Goal: Book appointment/travel/reservation

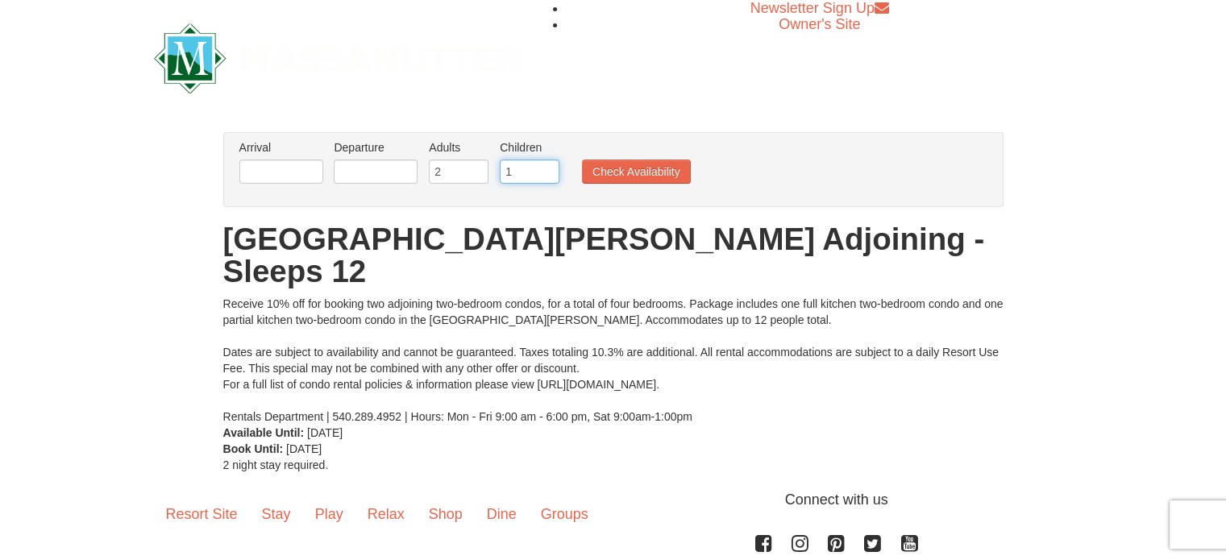
type input "1"
click at [546, 168] on input "1" at bounding box center [530, 172] width 60 height 24
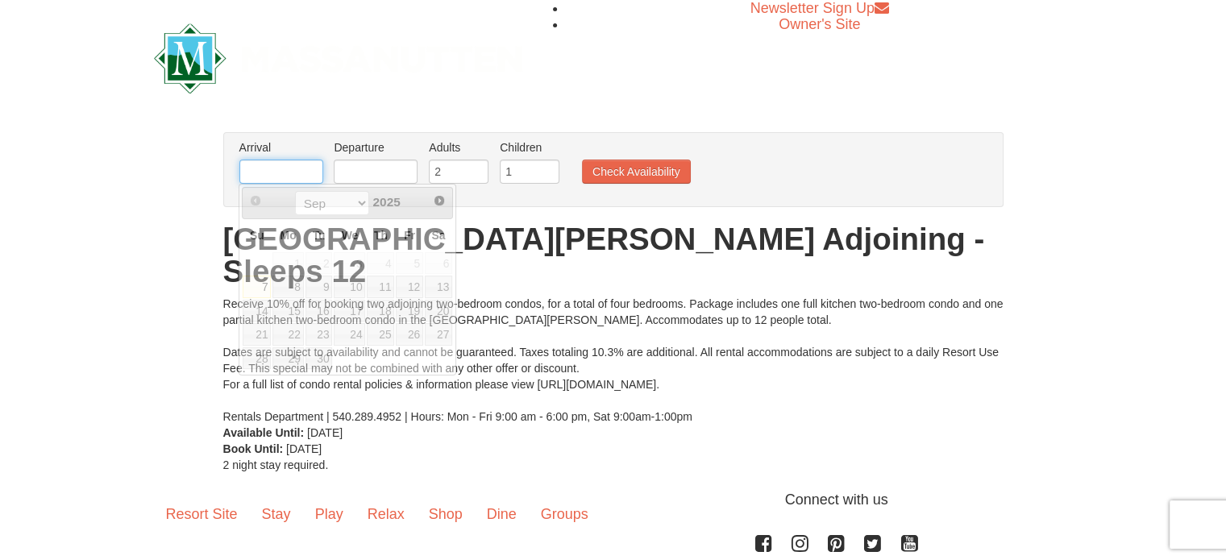
click at [295, 170] on input "text" at bounding box center [281, 172] width 84 height 24
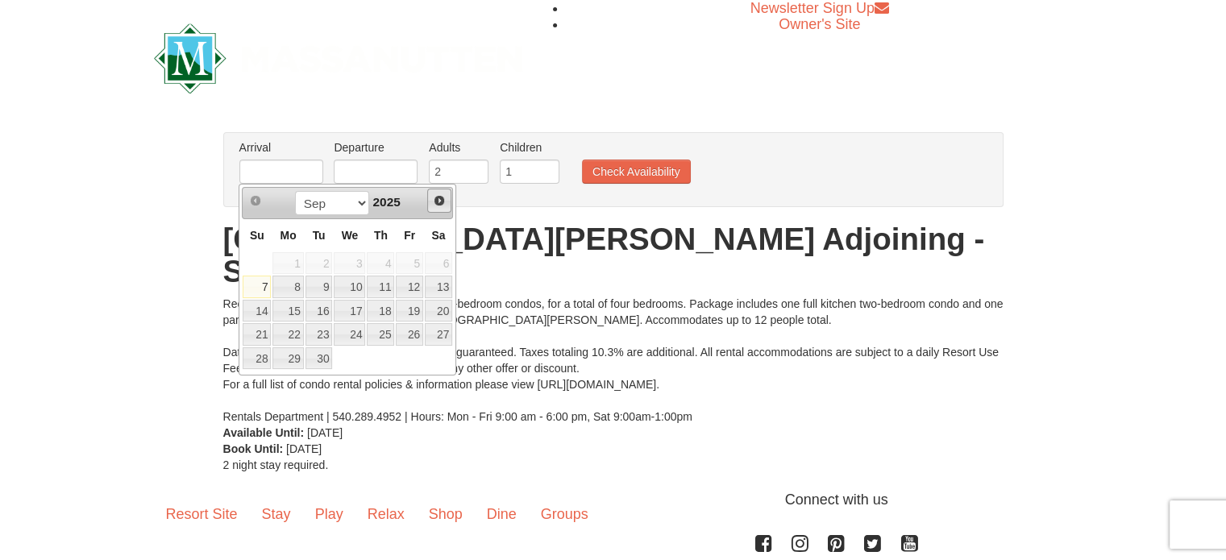
click at [439, 199] on span "Next" at bounding box center [439, 200] width 13 height 13
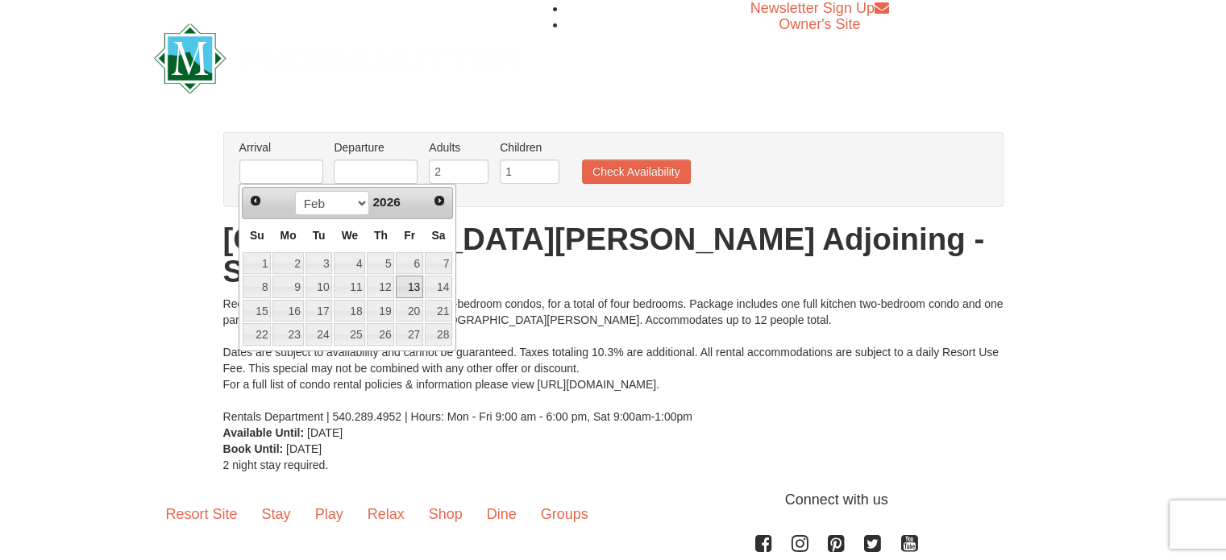
click at [414, 289] on link "13" at bounding box center [409, 287] width 27 height 23
type input "[DATE]"
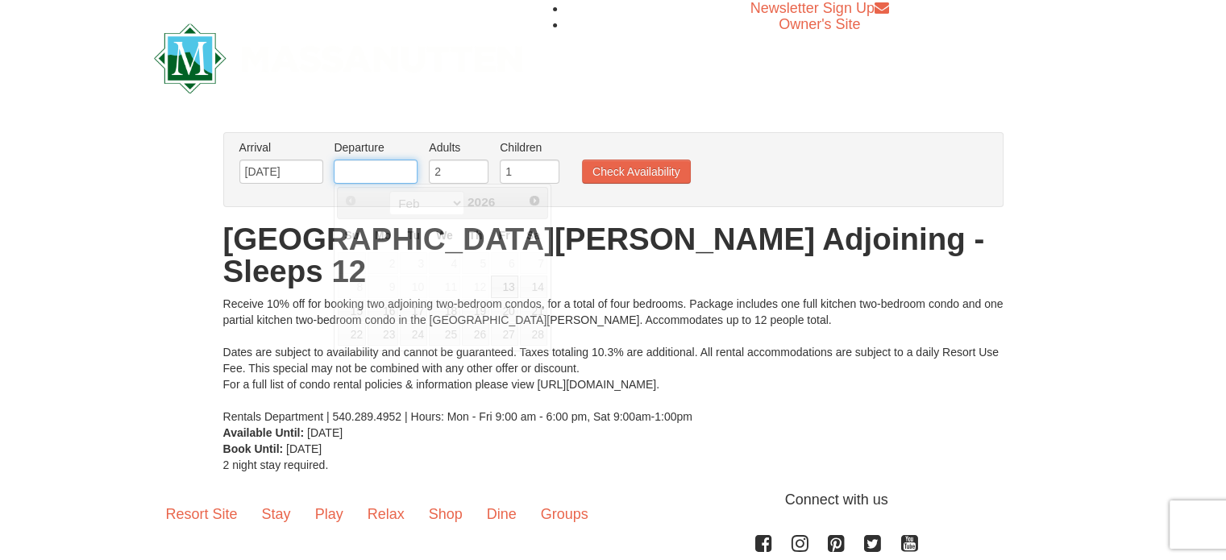
click at [401, 180] on input "text" at bounding box center [376, 172] width 84 height 24
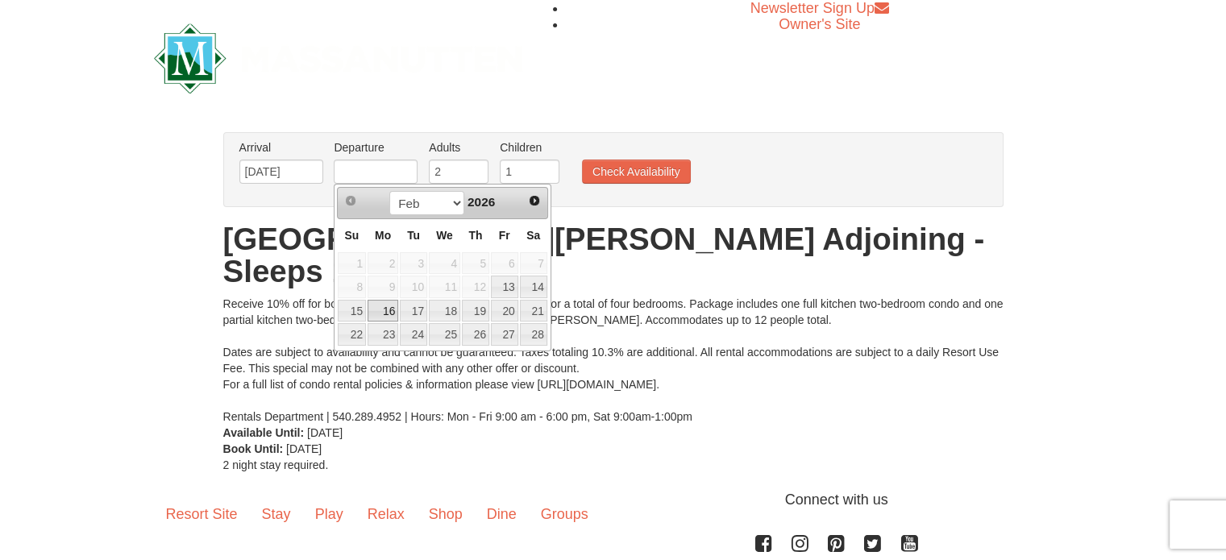
click at [388, 317] on link "16" at bounding box center [383, 311] width 31 height 23
type input "[DATE]"
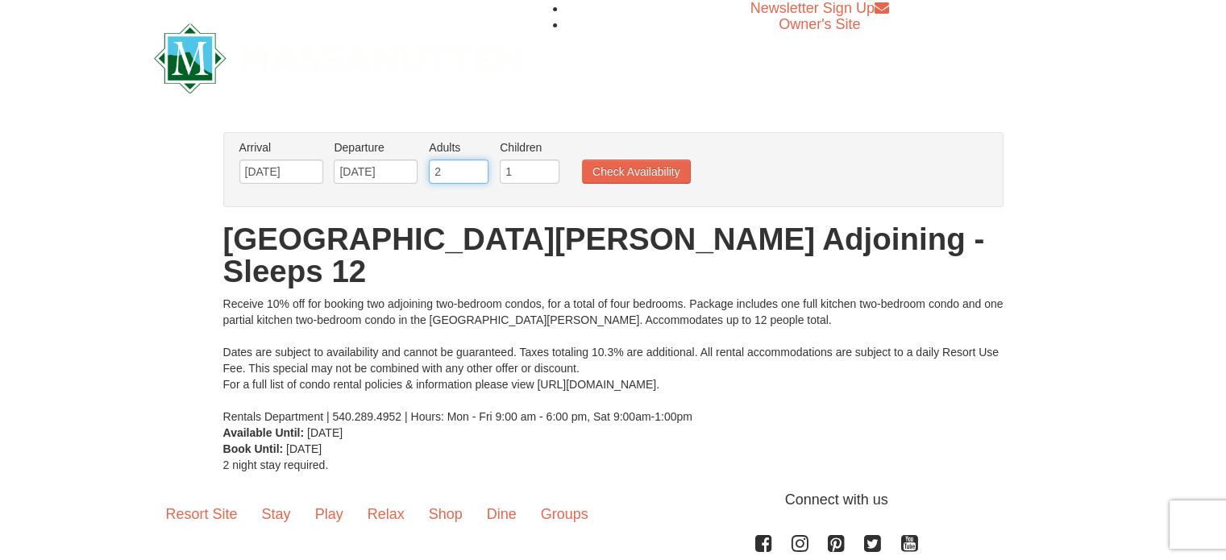
click at [464, 168] on input "2" at bounding box center [459, 172] width 60 height 24
drag, startPoint x: 450, startPoint y: 171, endPoint x: 422, endPoint y: 173, distance: 27.5
click at [422, 173] on ul "Arrival Please format dates MM/DD/YYYY Please format dates MM/DD/YYYY 02/13/202…" at bounding box center [604, 165] width 739 height 52
type input "5"
drag, startPoint x: 513, startPoint y: 172, endPoint x: 502, endPoint y: 173, distance: 11.3
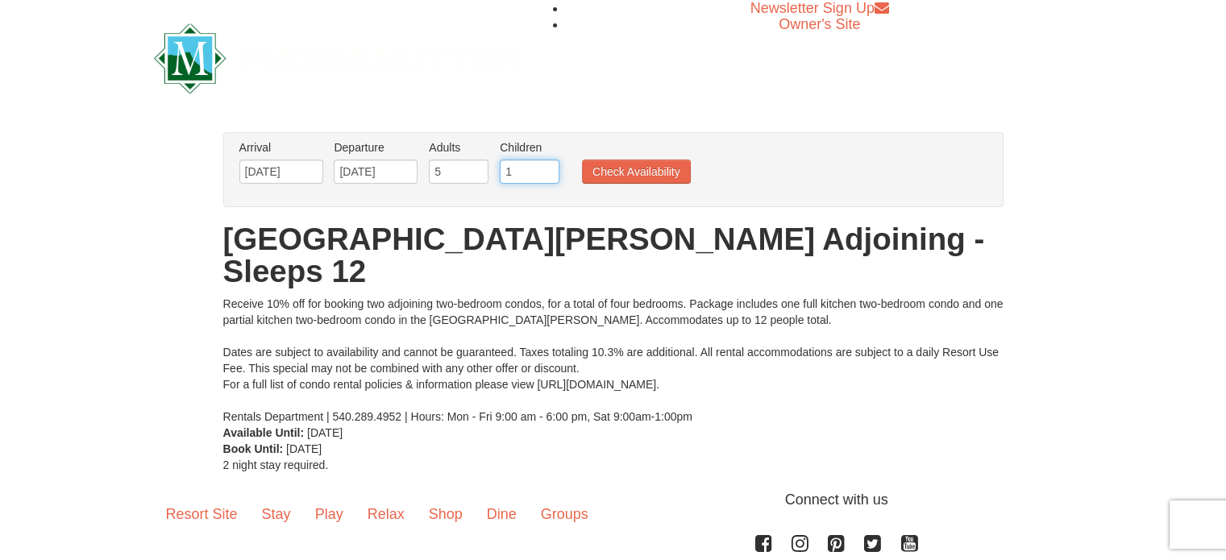
click at [502, 173] on input "1" at bounding box center [530, 172] width 60 height 24
type input "3"
click at [639, 165] on button "Check Availability" at bounding box center [636, 172] width 109 height 24
drag, startPoint x: 459, startPoint y: 170, endPoint x: 427, endPoint y: 171, distance: 32.3
click at [427, 171] on li "Adults Please format dates MM/DD/YYYY 2" at bounding box center [459, 165] width 68 height 52
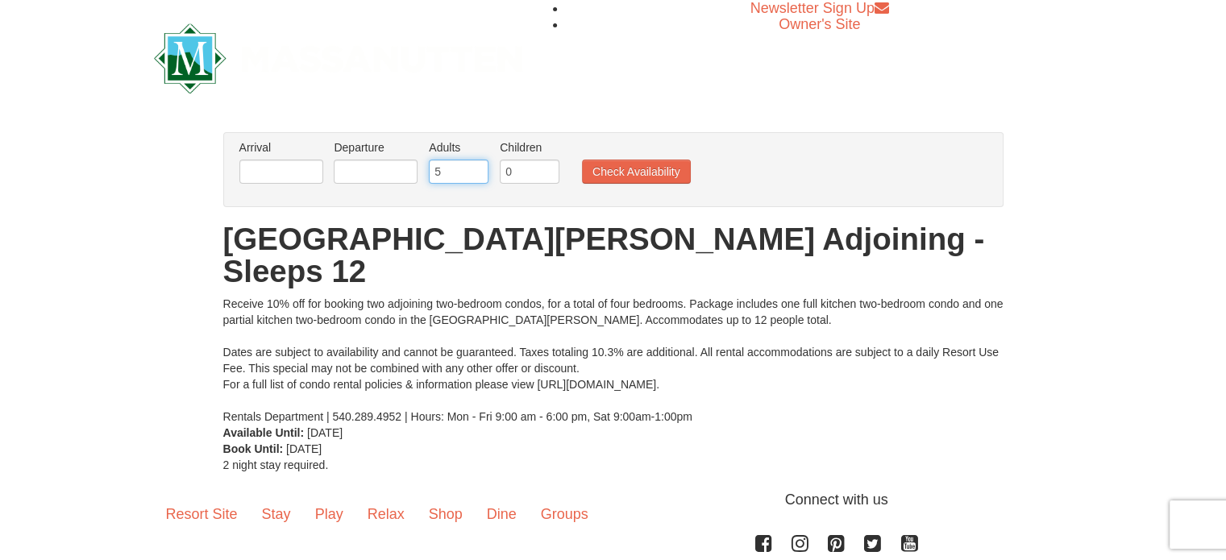
type input "5"
drag, startPoint x: 518, startPoint y: 174, endPoint x: 493, endPoint y: 174, distance: 25.0
click at [493, 174] on ul "Arrival Please format dates MM/DD/YYYY Please format dates MM/DD/YYYY Departure…" at bounding box center [604, 165] width 739 height 52
type input "3"
click at [297, 165] on input "text" at bounding box center [281, 172] width 84 height 24
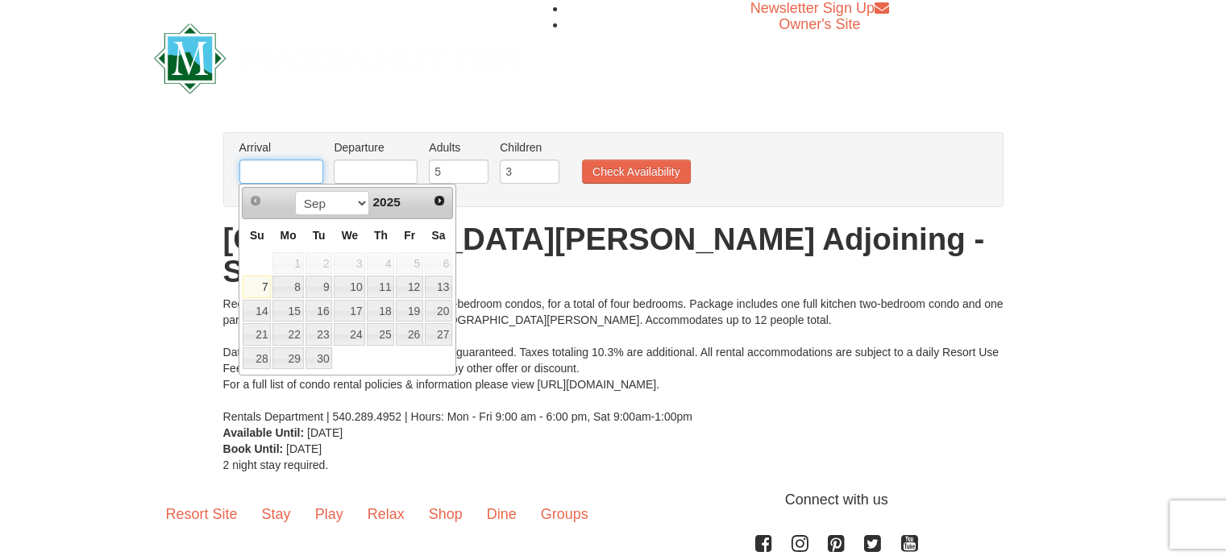
type input "[DATE]"
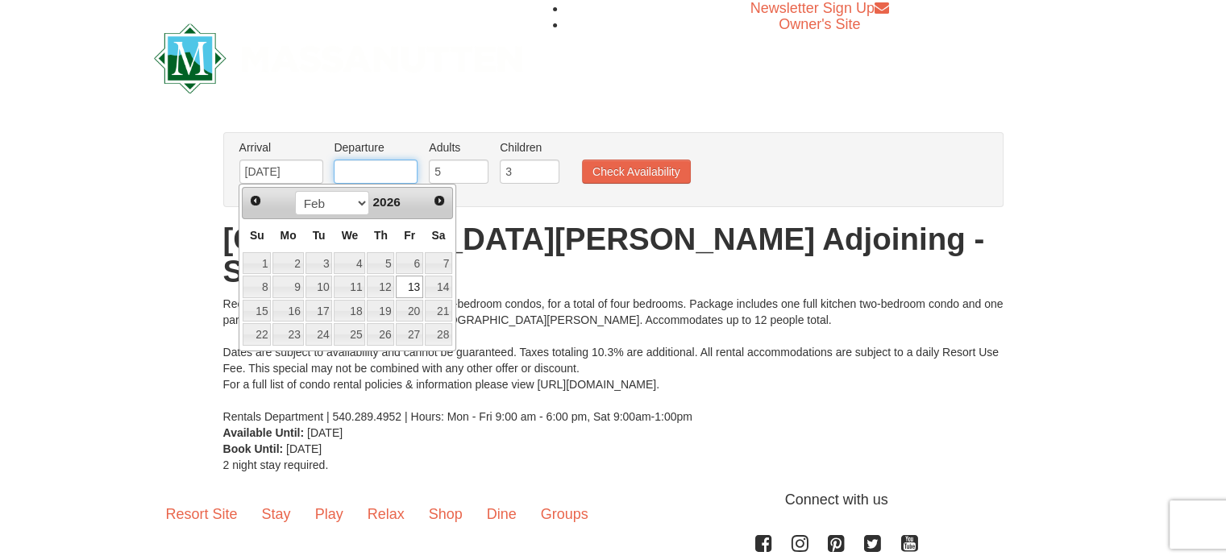
click at [372, 170] on input "text" at bounding box center [376, 172] width 84 height 24
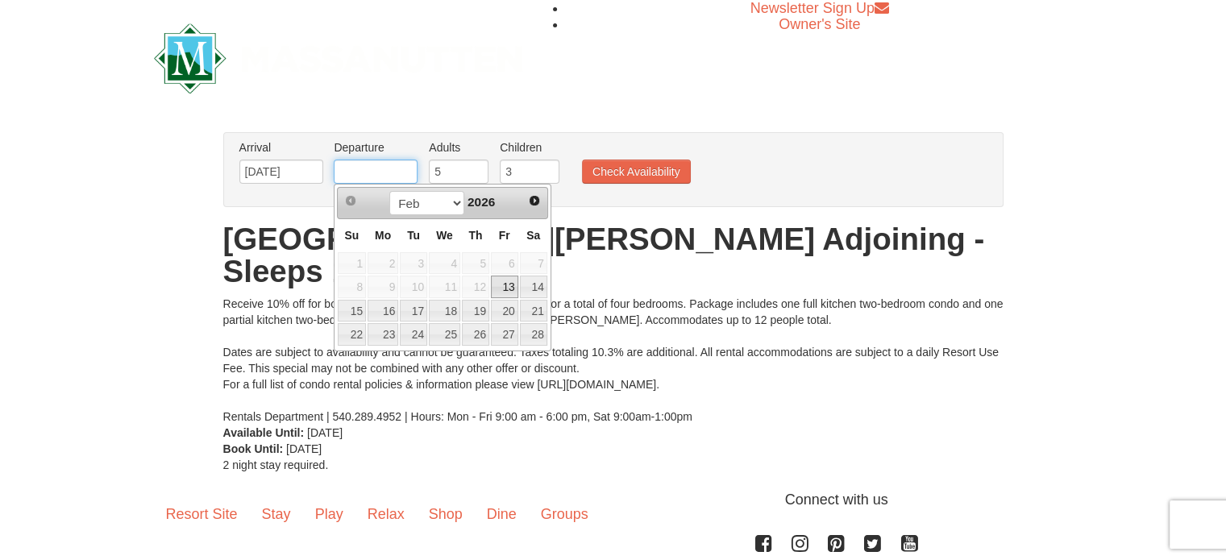
type input "[DATE]"
click at [649, 172] on button "Check Availability" at bounding box center [636, 172] width 109 height 24
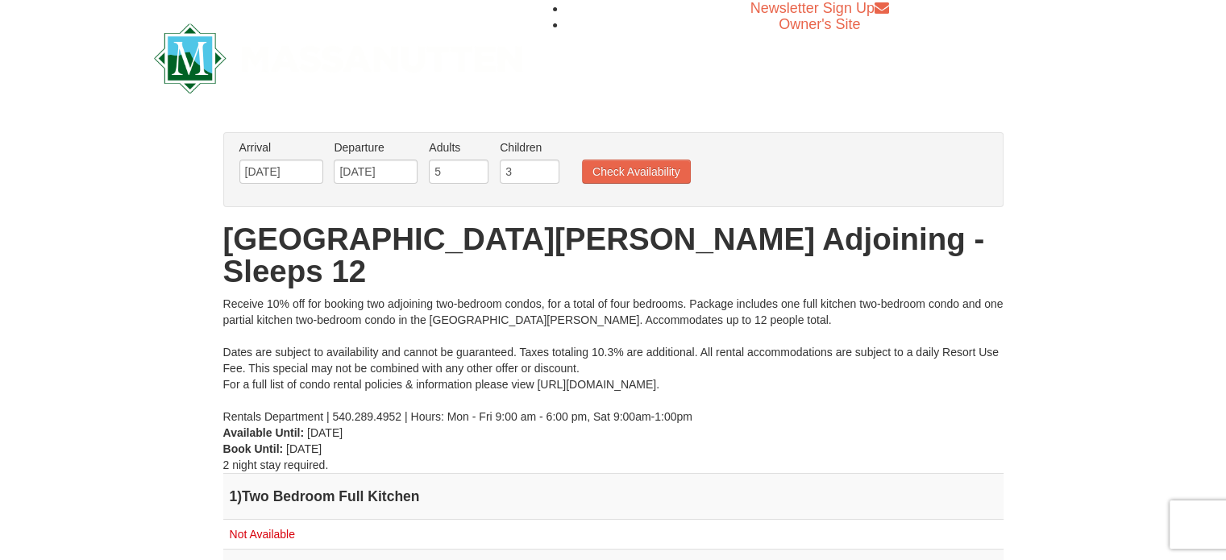
drag, startPoint x: 1216, startPoint y: 141, endPoint x: 1223, endPoint y: 160, distance: 20.4
click at [1223, 160] on div "× From: To: Adults: 5 Children: 3 Change Arrival Please format dates MM/DD/YYYY…" at bounding box center [613, 386] width 1226 height 541
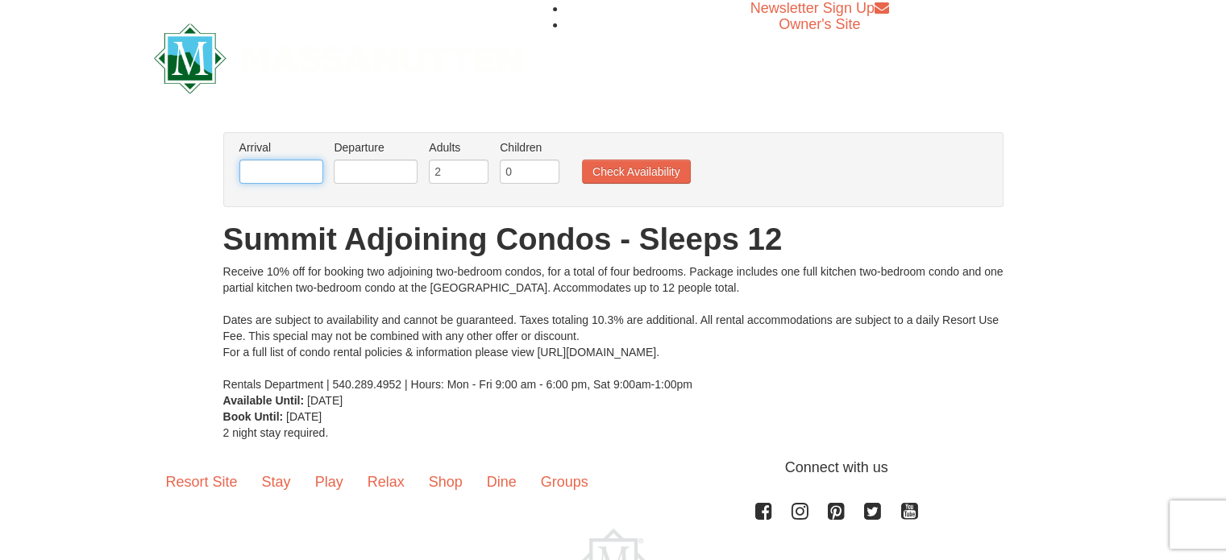
click at [268, 169] on input "text" at bounding box center [281, 172] width 84 height 24
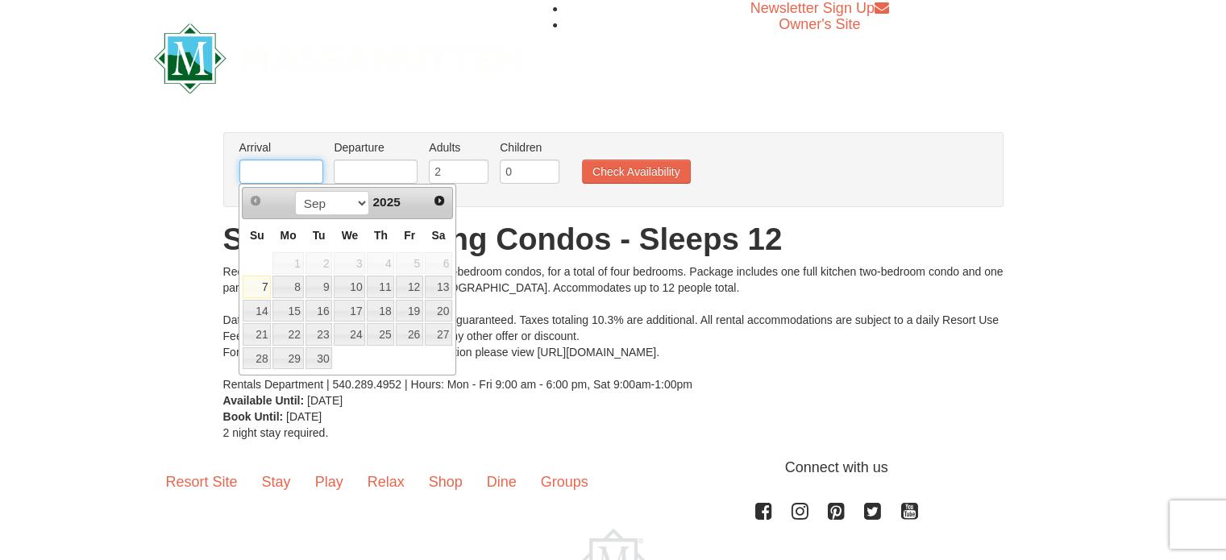
type input "[DATE]"
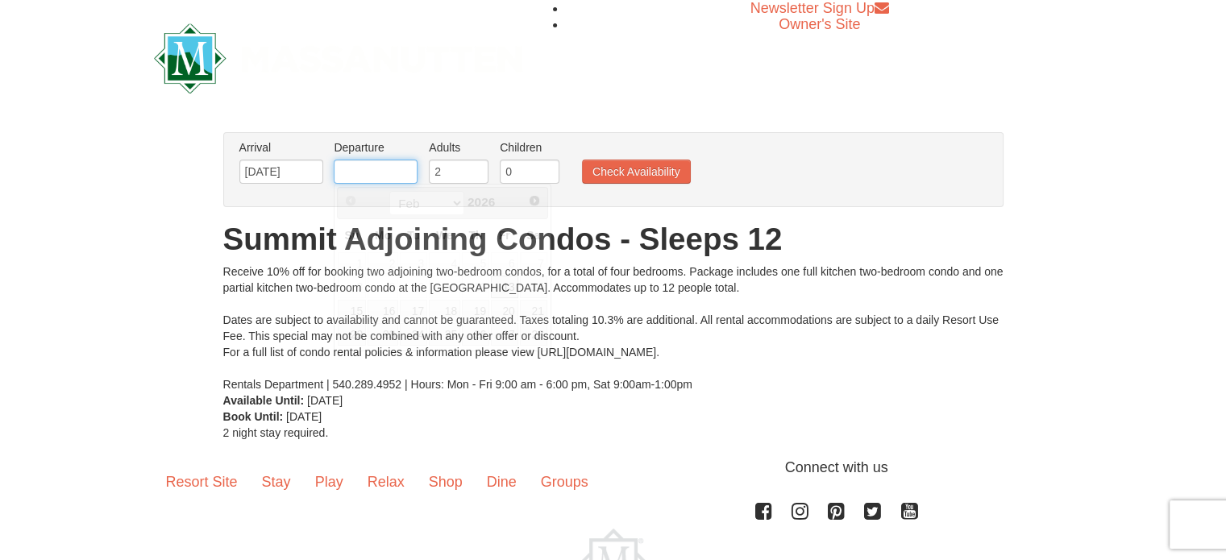
click at [374, 168] on input "text" at bounding box center [376, 172] width 84 height 24
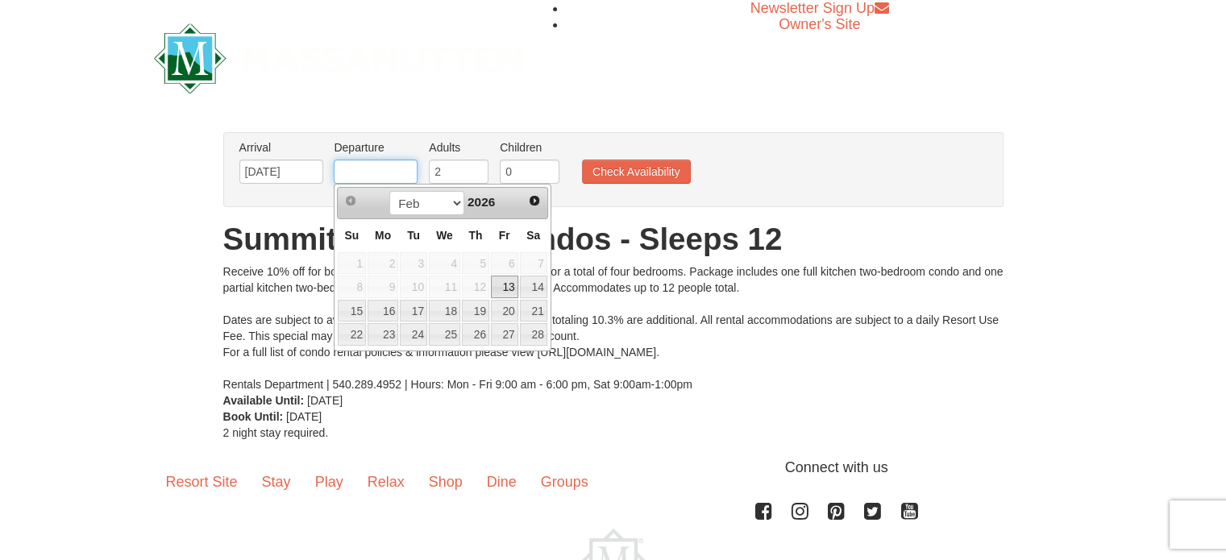
type input "[DATE]"
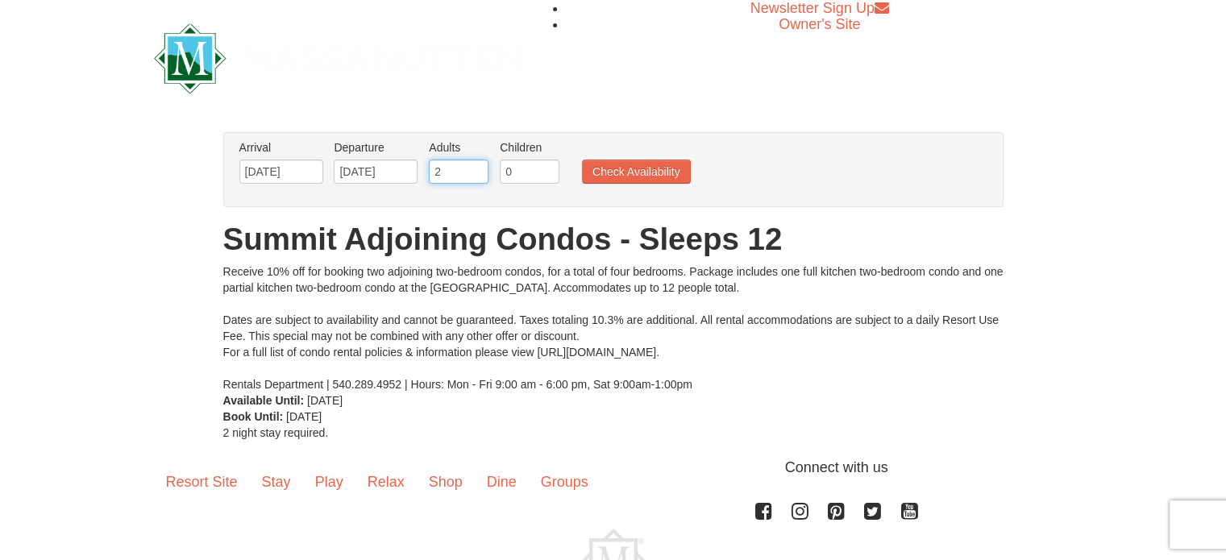
drag, startPoint x: 462, startPoint y: 173, endPoint x: 425, endPoint y: 174, distance: 37.1
click at [425, 174] on li "Adults Please format dates MM/DD/YYYY 2" at bounding box center [459, 165] width 68 height 52
type input "5"
drag, startPoint x: 527, startPoint y: 171, endPoint x: 489, endPoint y: 177, distance: 38.3
click at [489, 177] on ul "Arrival Please format dates MM/DD/YYYY Please format dates MM/DD/YYYY 02/13/202…" at bounding box center [604, 165] width 739 height 52
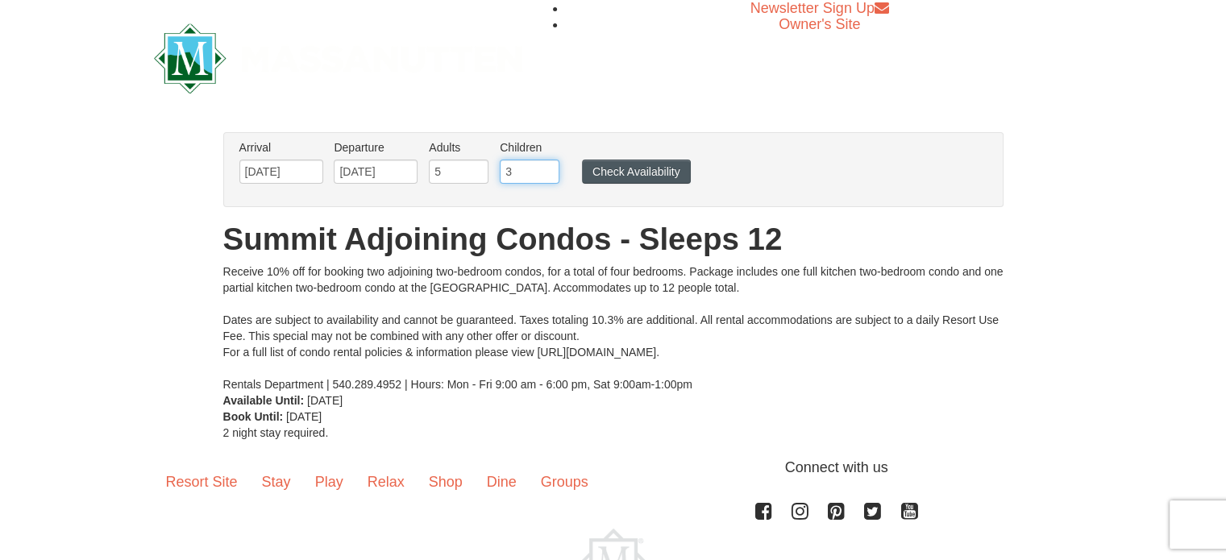
type input "3"
click at [617, 170] on button "Check Availability" at bounding box center [636, 172] width 109 height 24
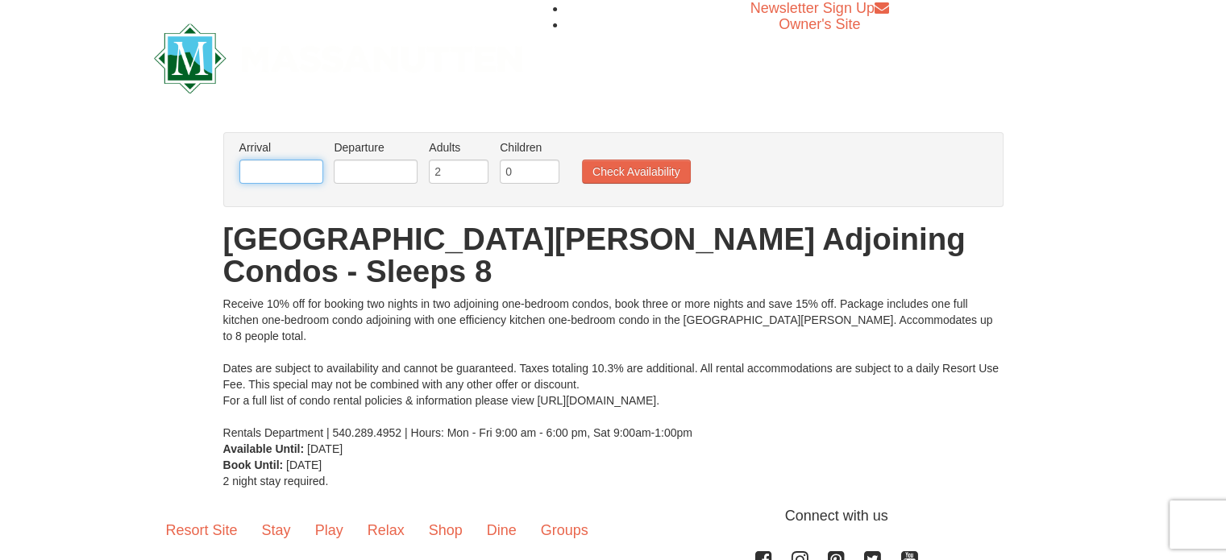
click at [285, 164] on input "text" at bounding box center [281, 172] width 84 height 24
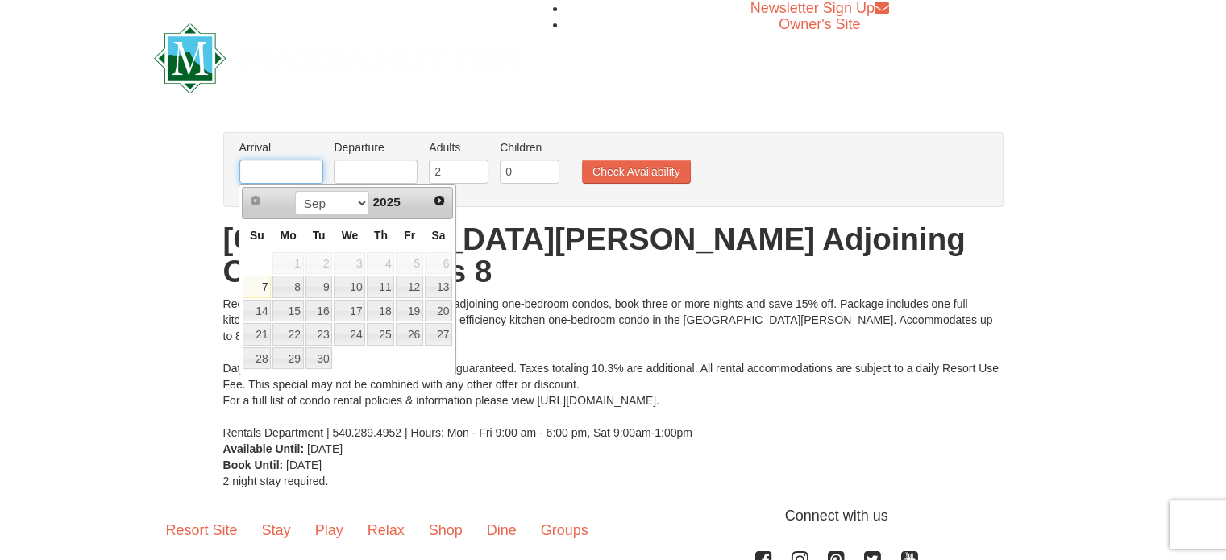
type input "[DATE]"
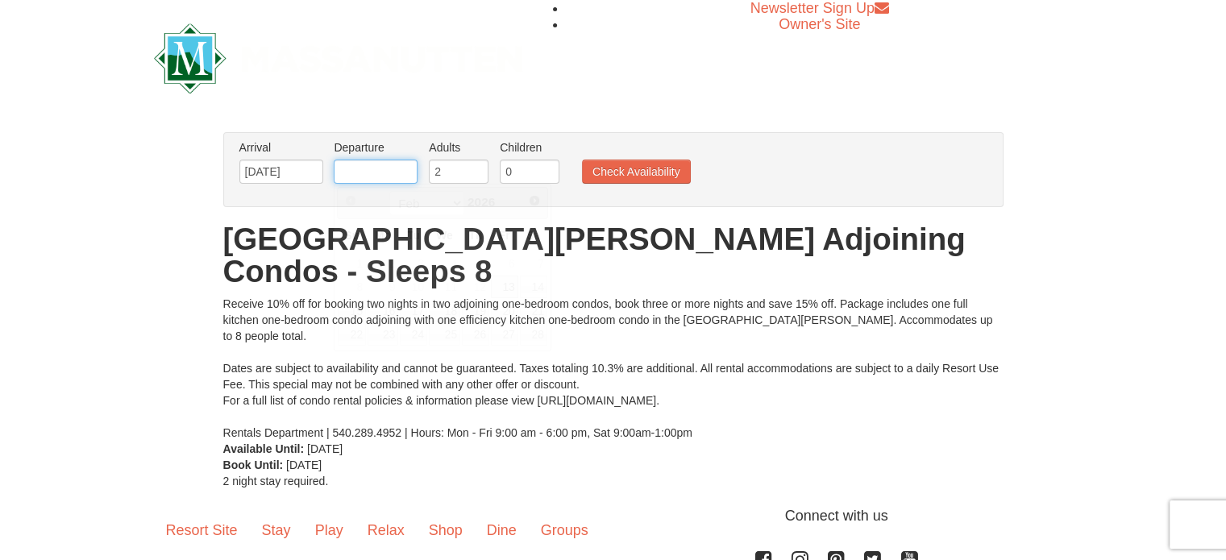
click at [381, 163] on input "text" at bounding box center [376, 172] width 84 height 24
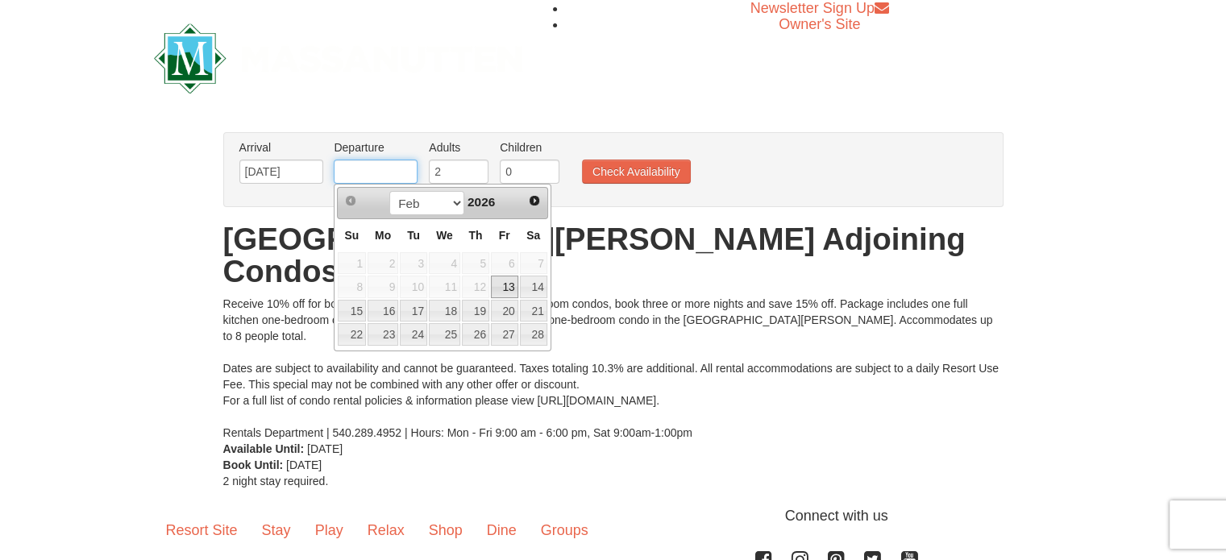
type input "[DATE]"
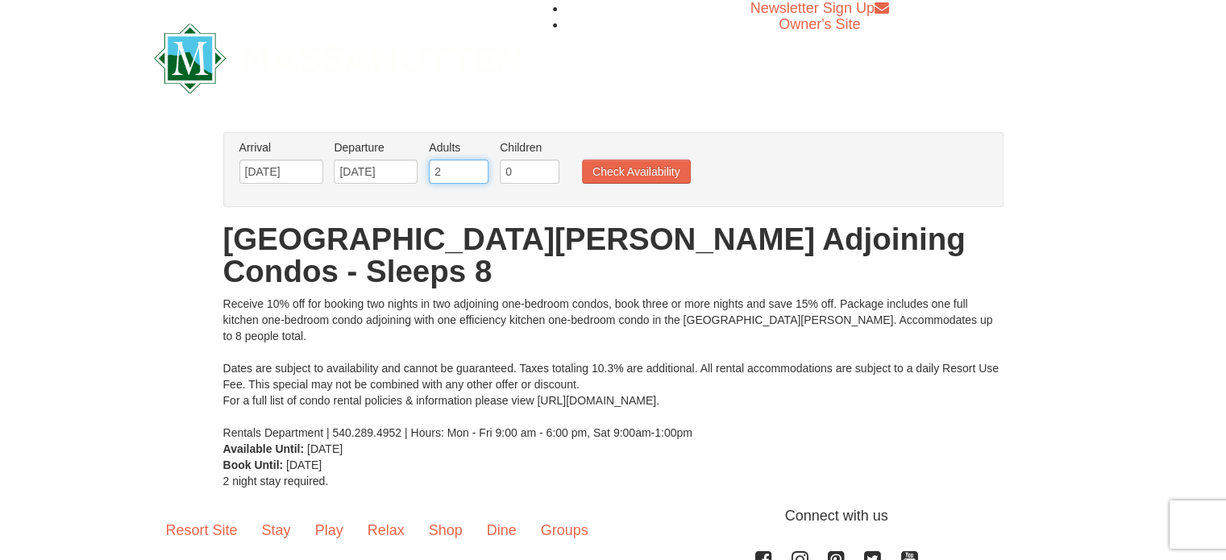
drag, startPoint x: 468, startPoint y: 167, endPoint x: 406, endPoint y: 174, distance: 61.7
click at [406, 174] on ul "Arrival Please format dates MM/DD/YYYY Please format dates MM/DD/YYYY 02/13/202…" at bounding box center [604, 165] width 739 height 52
type input "5"
drag, startPoint x: 517, startPoint y: 173, endPoint x: 468, endPoint y: 169, distance: 49.3
click at [468, 169] on ul "Arrival Please format dates MM/DD/YYYY Please format dates MM/DD/YYYY 02/13/202…" at bounding box center [604, 165] width 739 height 52
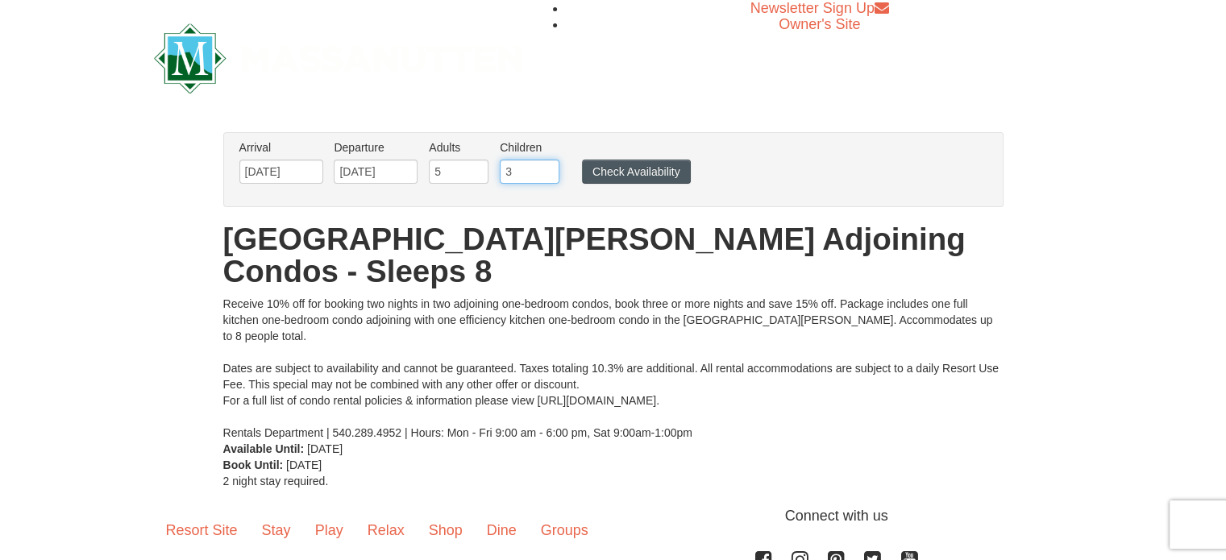
type input "3"
click at [610, 171] on button "Check Availability" at bounding box center [636, 172] width 109 height 24
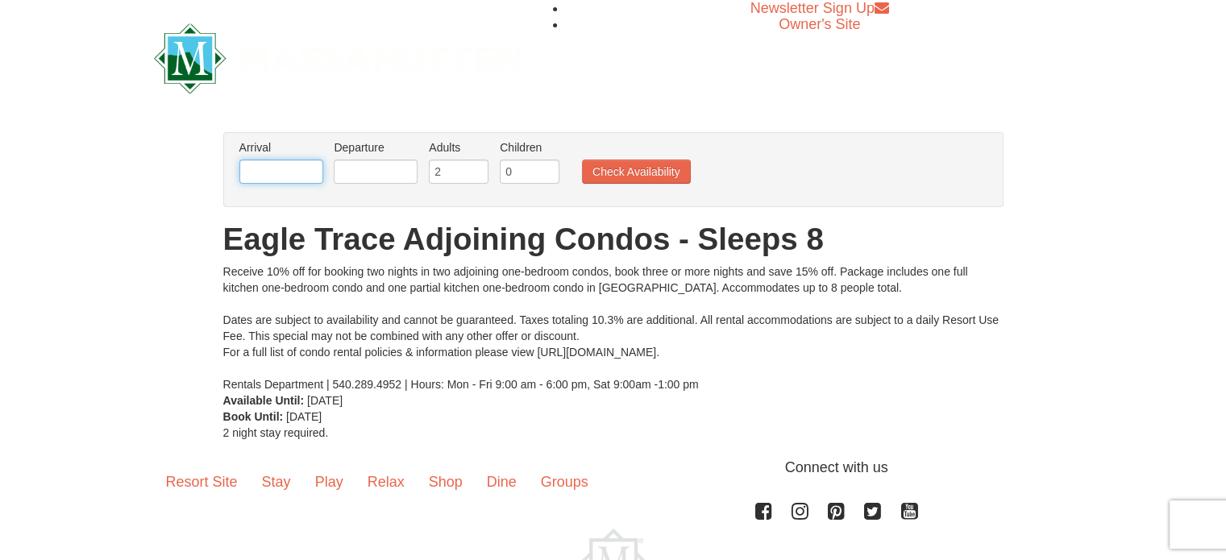
click at [288, 163] on input "text" at bounding box center [281, 172] width 84 height 24
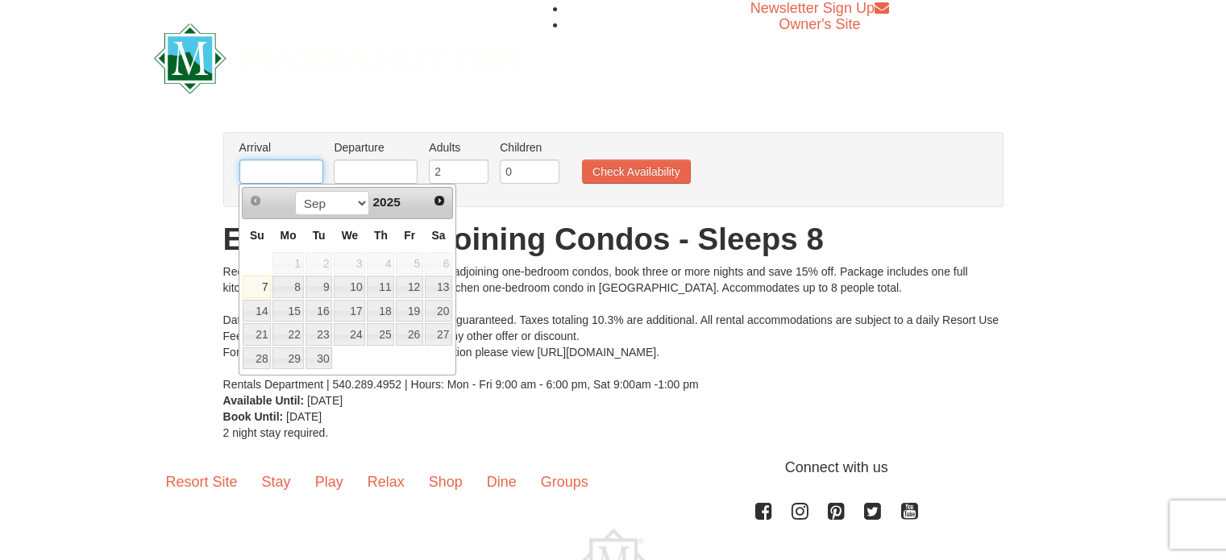
type input "[DATE]"
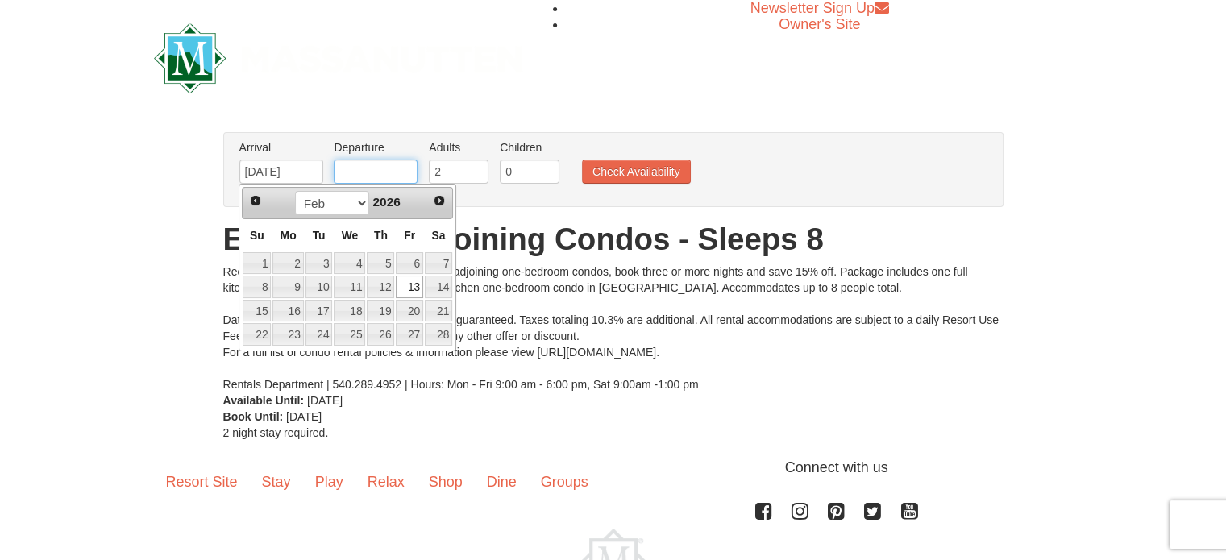
click at [388, 177] on input "text" at bounding box center [376, 172] width 84 height 24
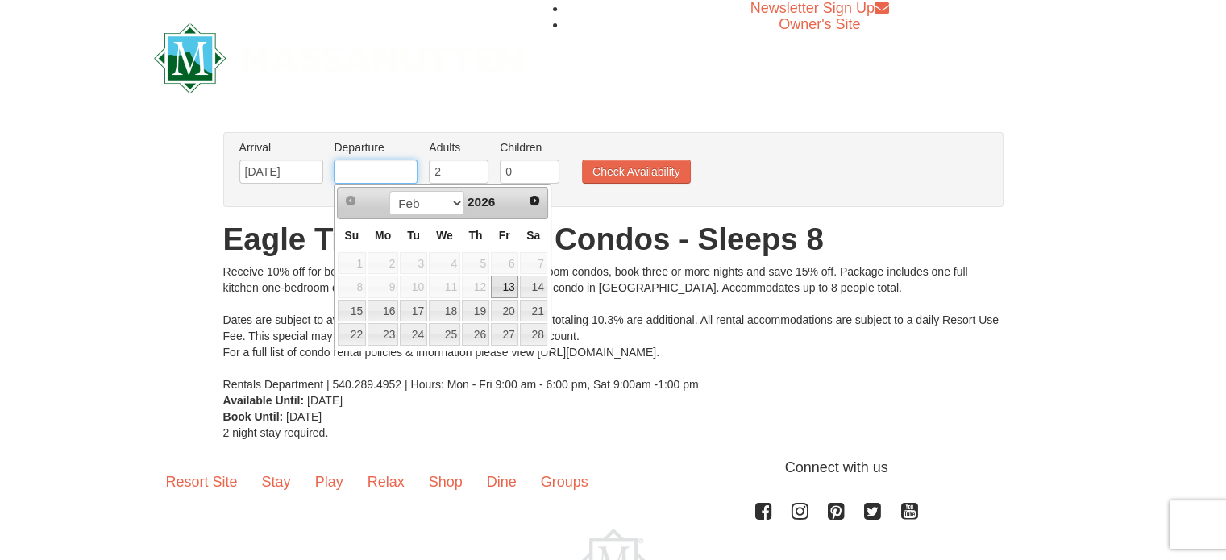
type input "[DATE]"
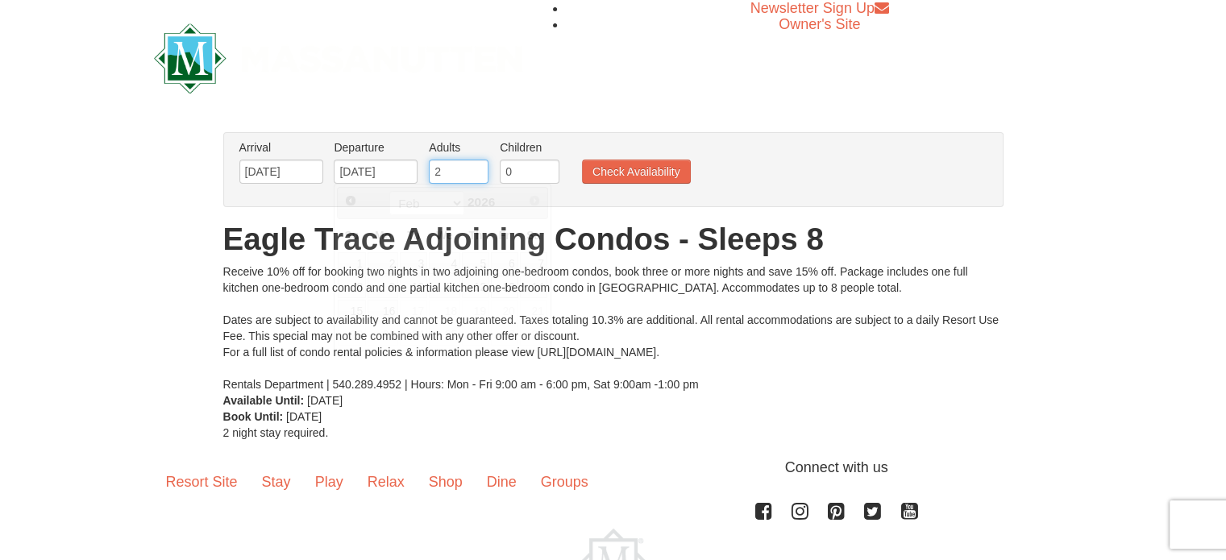
drag, startPoint x: 455, startPoint y: 170, endPoint x: 385, endPoint y: 180, distance: 70.8
click at [385, 180] on ul "Arrival Please format dates MM/DD/YYYY Please format dates MM/DD/YYYY 02/13/202…" at bounding box center [604, 165] width 739 height 52
type input "5"
drag, startPoint x: 519, startPoint y: 172, endPoint x: 474, endPoint y: 173, distance: 45.1
click at [474, 173] on ul "Arrival Please format dates MM/DD/YYYY Please format dates MM/DD/YYYY 02/13/202…" at bounding box center [604, 165] width 739 height 52
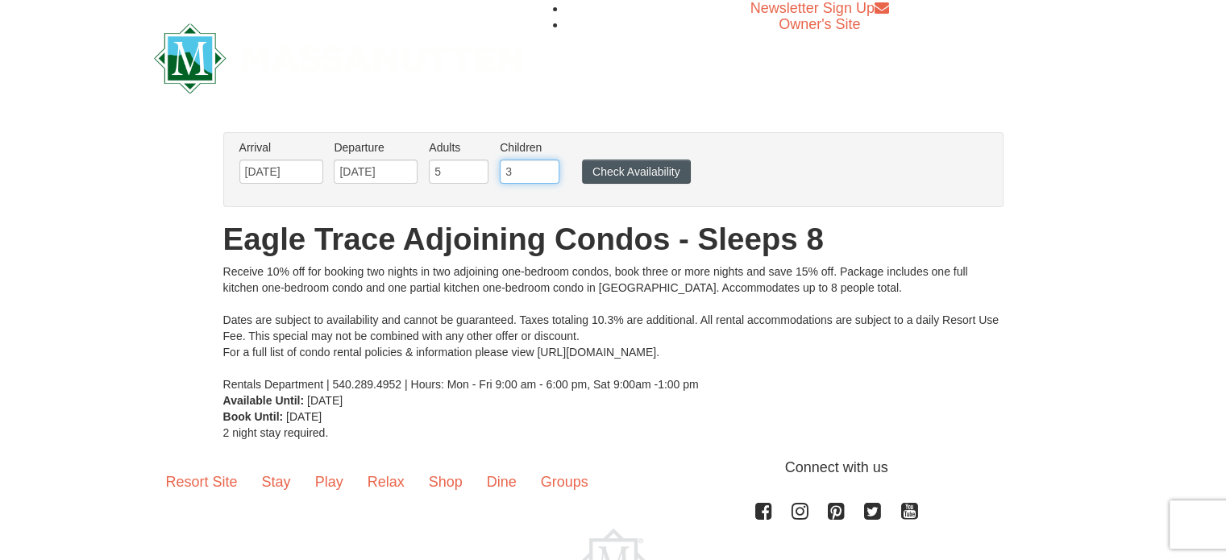
type input "3"
click at [651, 168] on button "Check Availability" at bounding box center [636, 172] width 109 height 24
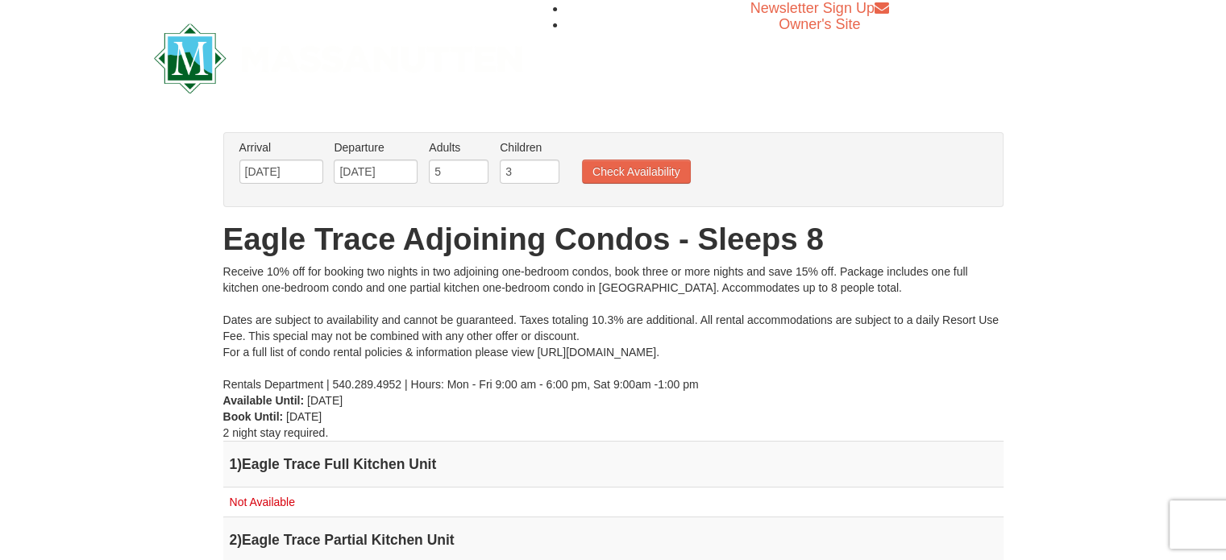
drag, startPoint x: 1228, startPoint y: 154, endPoint x: 1170, endPoint y: -98, distance: 257.9
click at [1170, 0] on html "Browser Not Supported We notice you are using a browser which will not provide …" at bounding box center [613, 419] width 1226 height 838
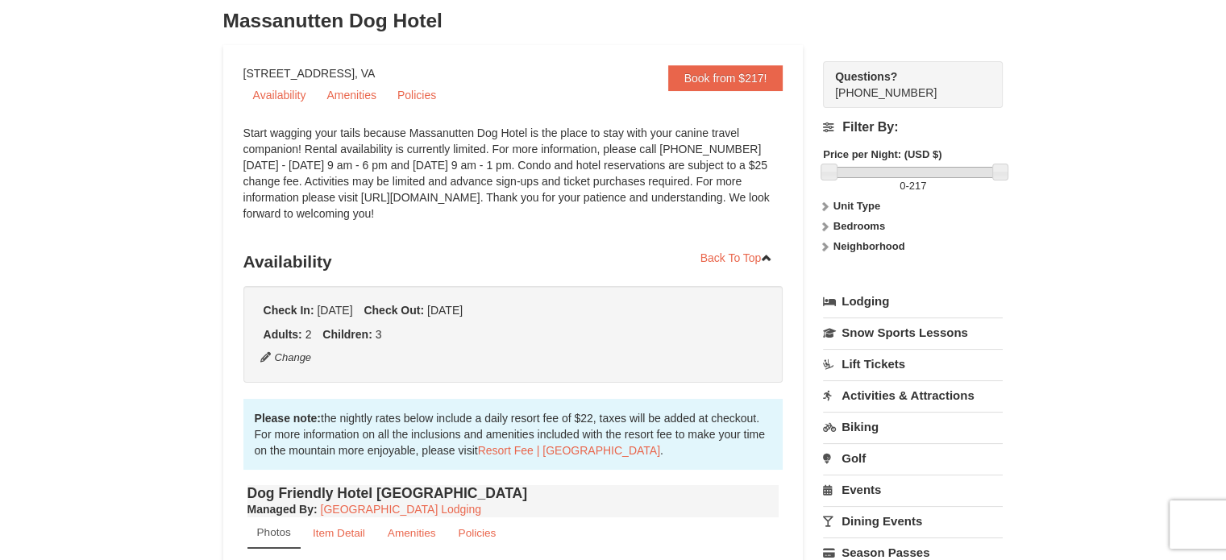
scroll to position [98, 0]
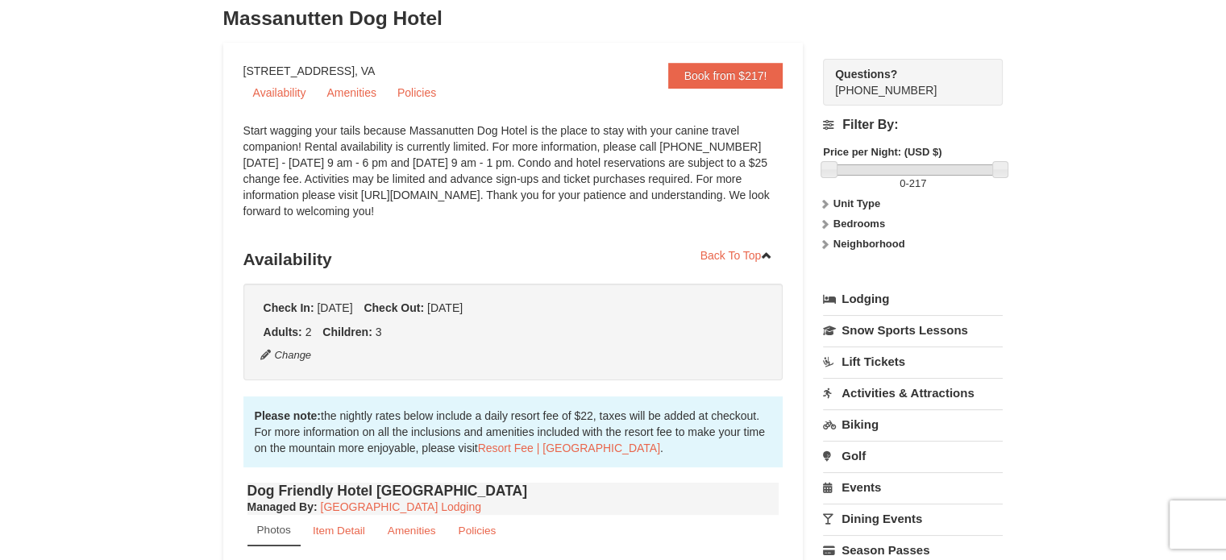
click at [874, 222] on strong "Bedrooms" at bounding box center [859, 224] width 52 height 12
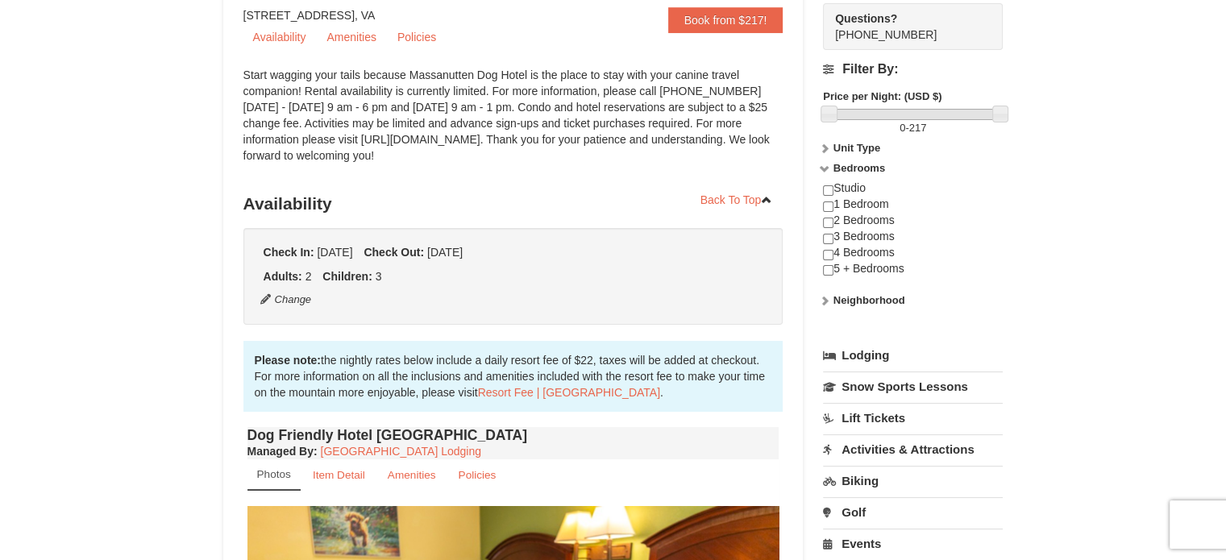
scroll to position [0, 0]
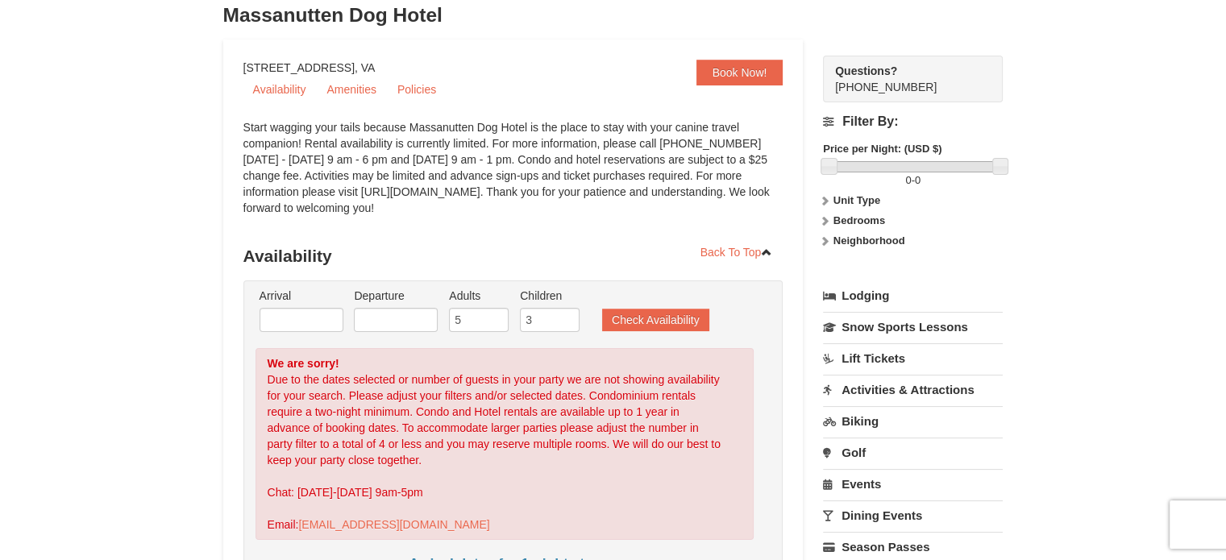
scroll to position [110, 0]
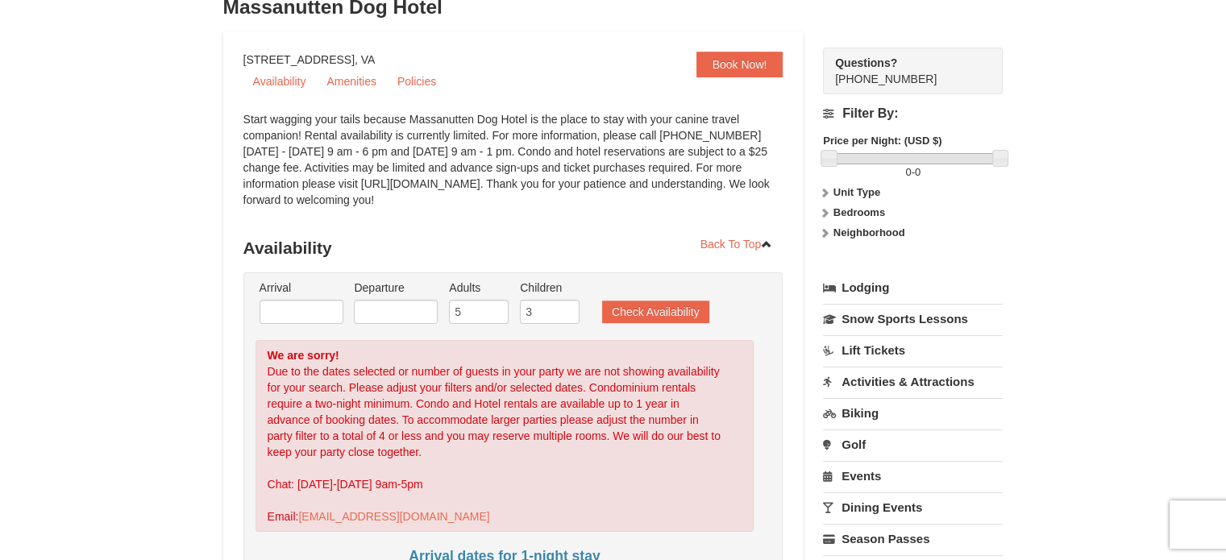
click at [322, 295] on li "Arrival Please format dates MM/DD/YYYY Please format dates MM/DD/YYYY" at bounding box center [302, 306] width 92 height 52
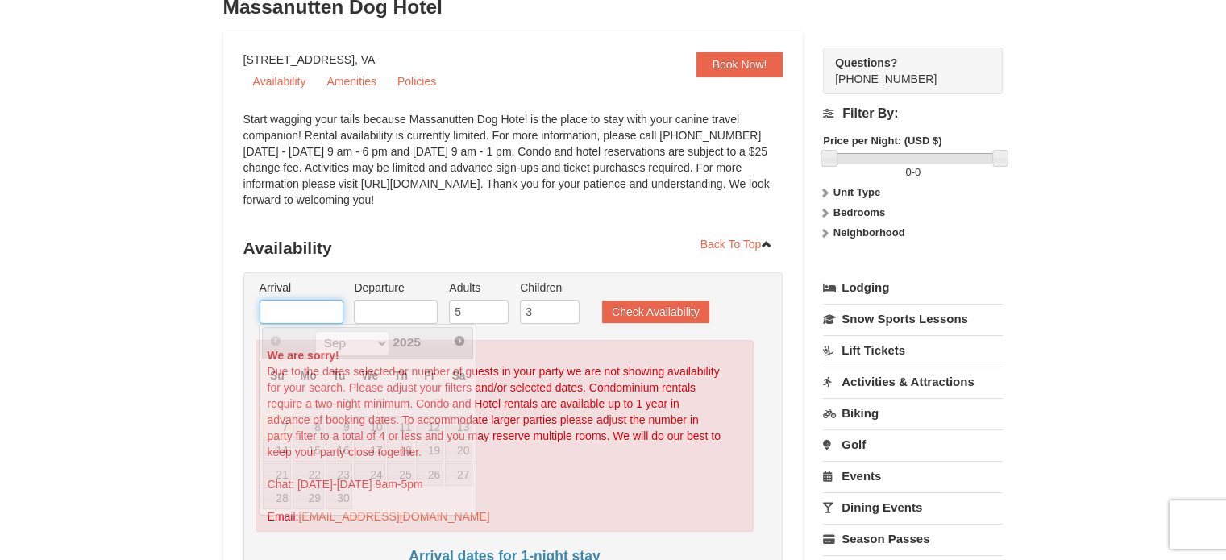
click at [319, 312] on input "text" at bounding box center [302, 312] width 84 height 24
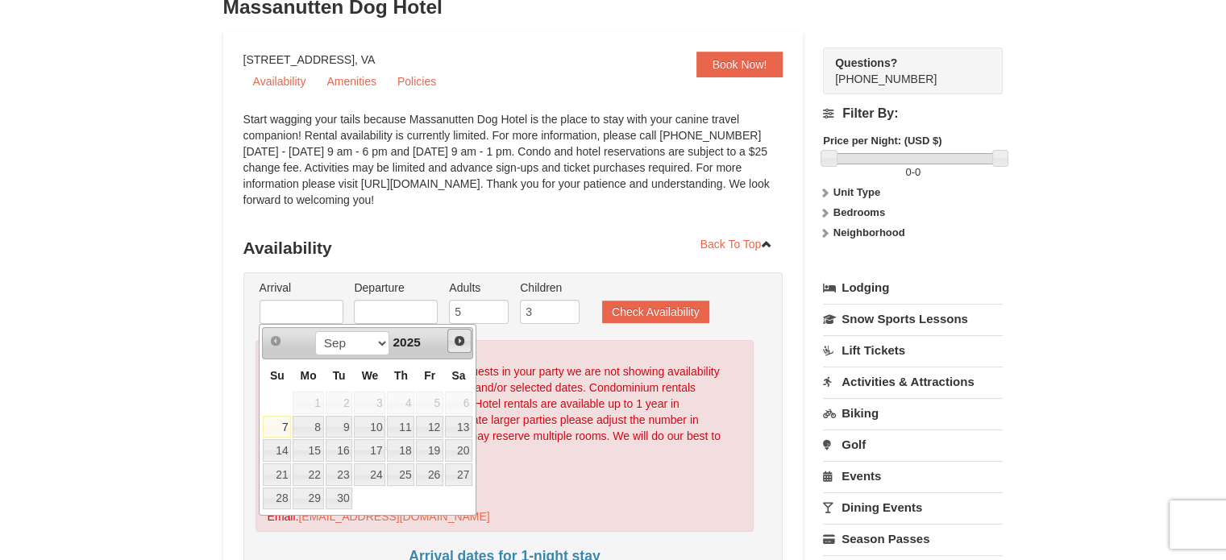
click at [456, 338] on span "Next" at bounding box center [459, 341] width 13 height 13
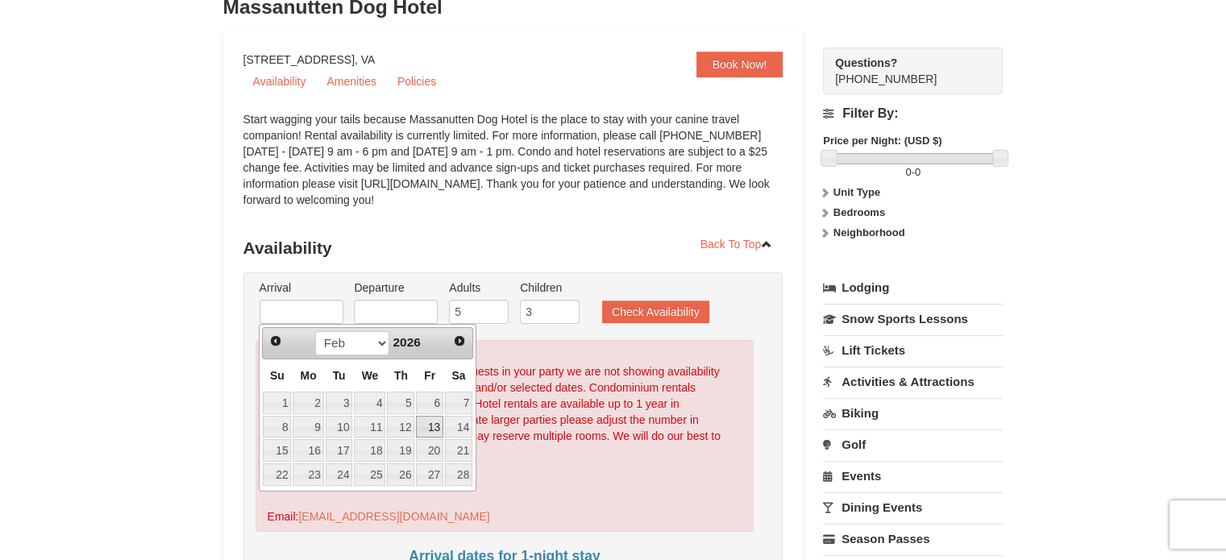
click at [434, 422] on link "13" at bounding box center [429, 427] width 27 height 23
type input "[DATE]"
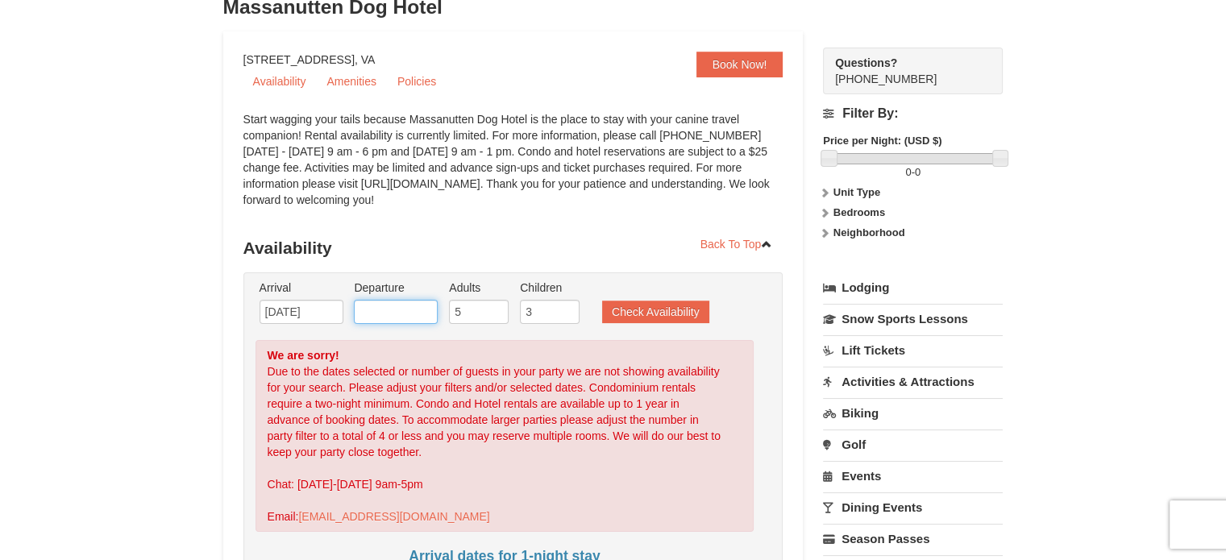
click at [418, 309] on input "text" at bounding box center [396, 312] width 84 height 24
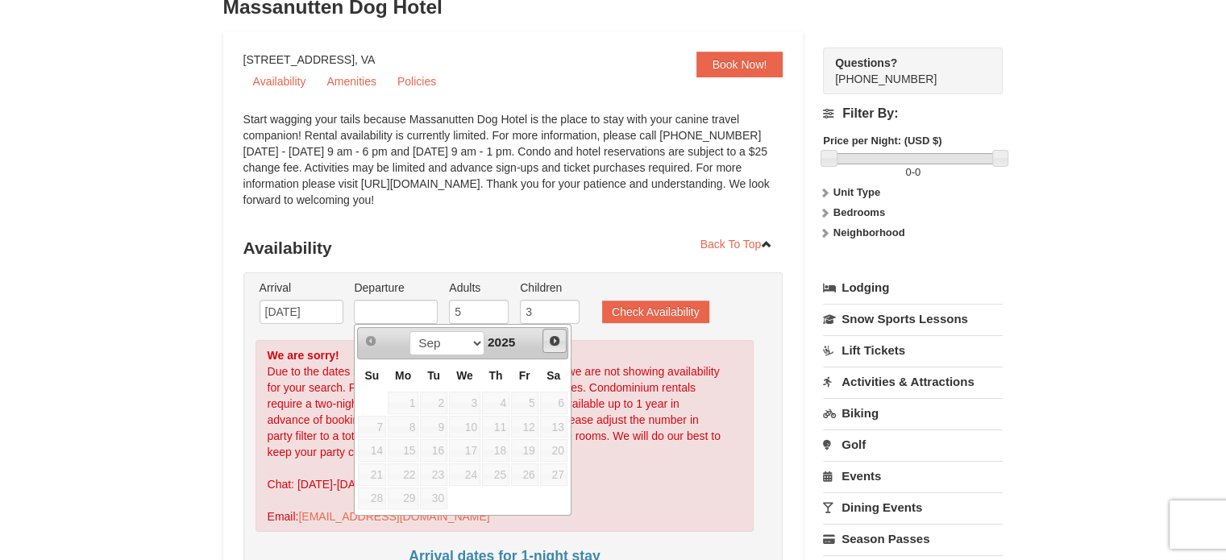
click at [553, 338] on span "Next" at bounding box center [554, 341] width 13 height 13
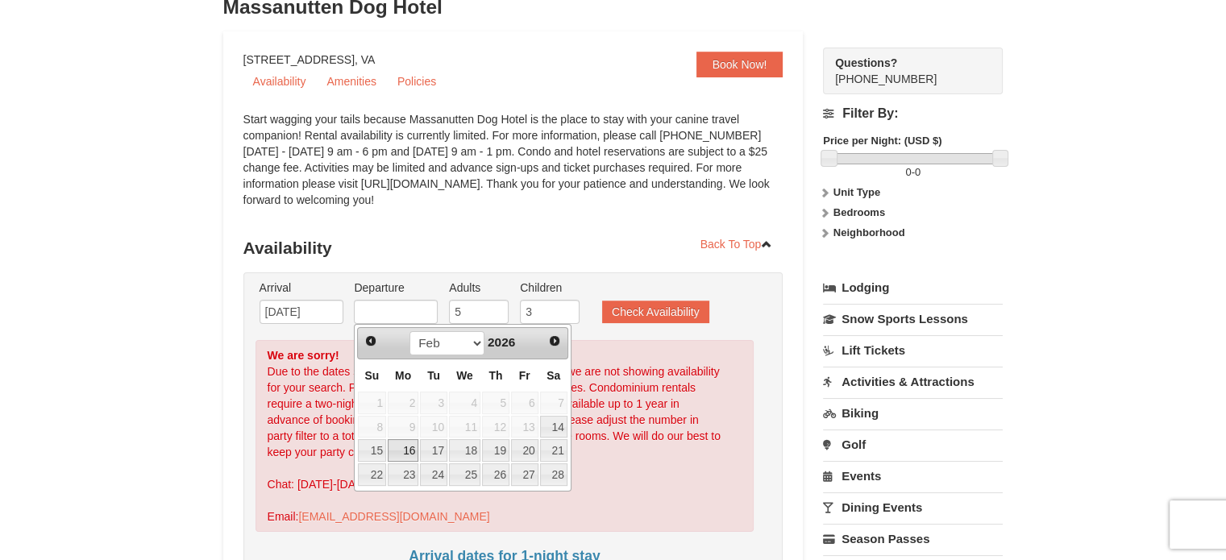
click at [409, 445] on link "16" at bounding box center [403, 450] width 31 height 23
type input "[DATE]"
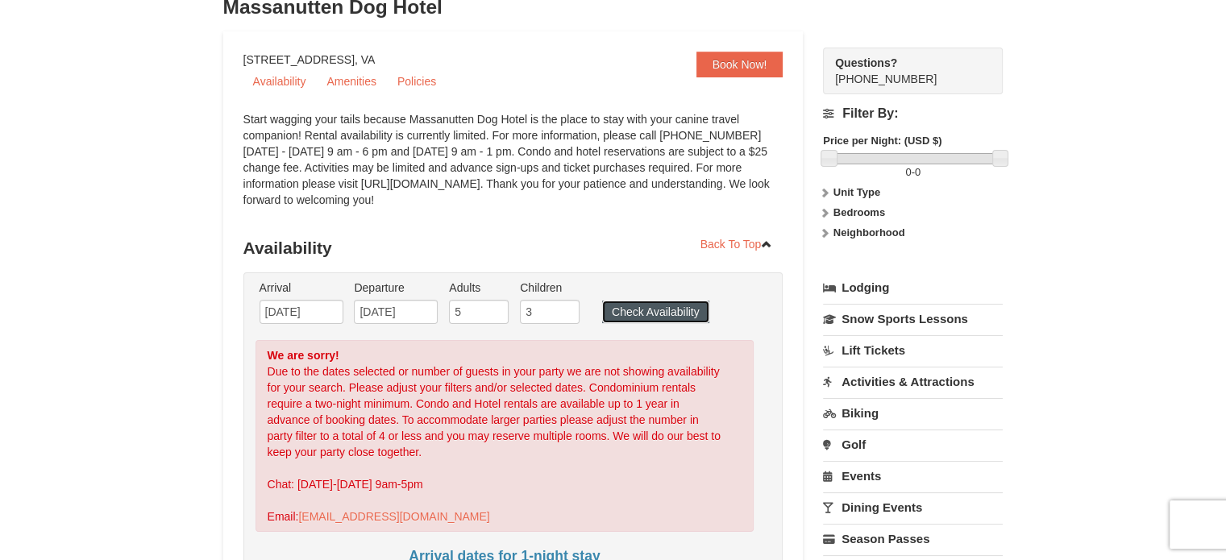
click at [664, 309] on button "Check Availability" at bounding box center [655, 312] width 107 height 23
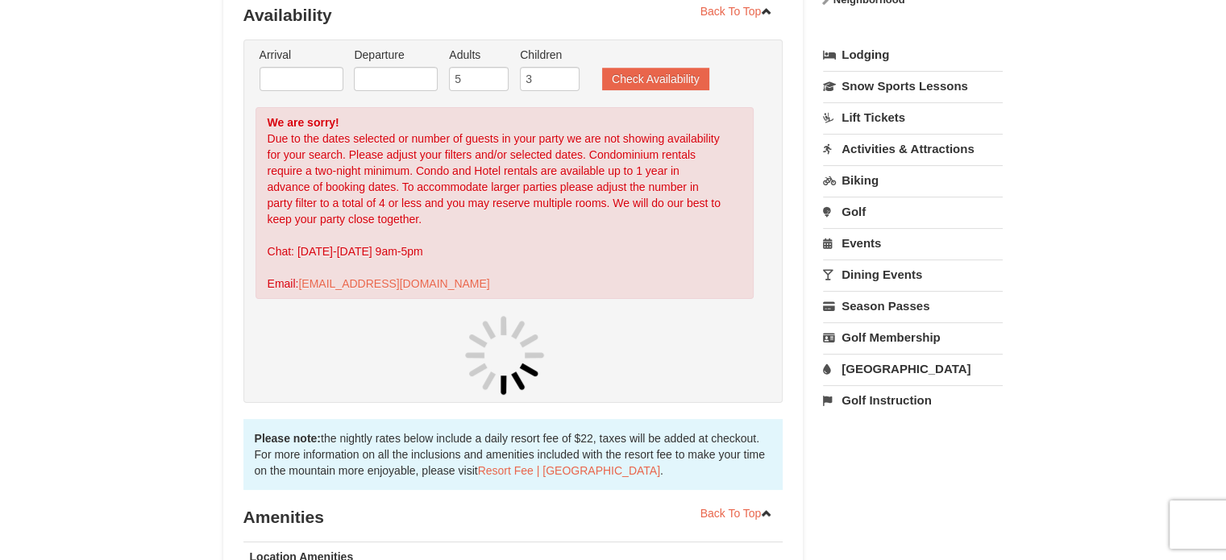
scroll to position [342, 0]
